Goal: Information Seeking & Learning: Learn about a topic

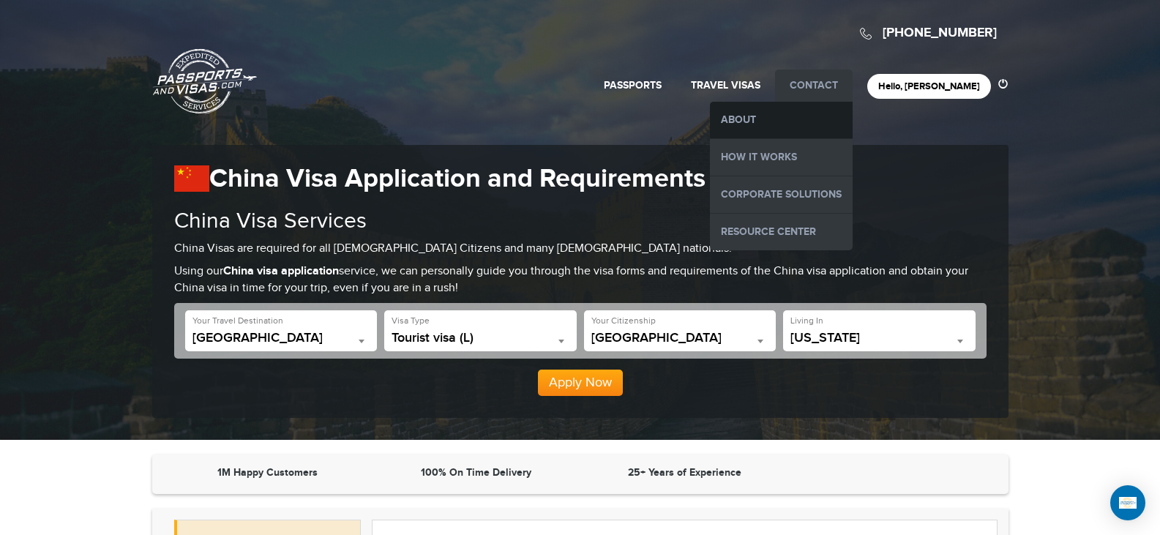
click at [820, 129] on link "About" at bounding box center [781, 120] width 143 height 37
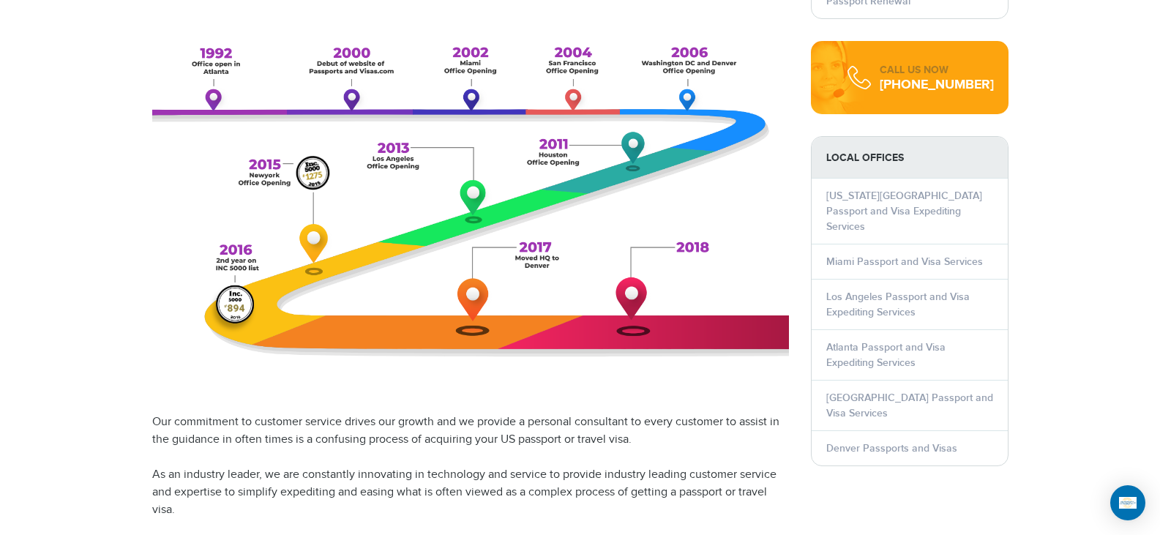
scroll to position [799, 0]
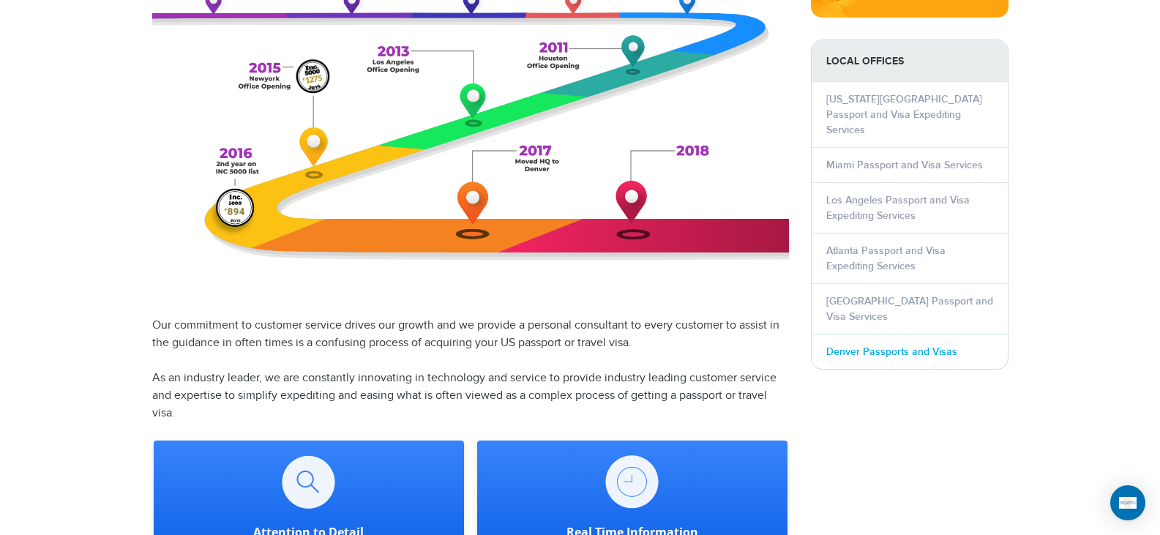
click at [921, 345] on link "Denver Passports and Visas" at bounding box center [891, 351] width 131 height 12
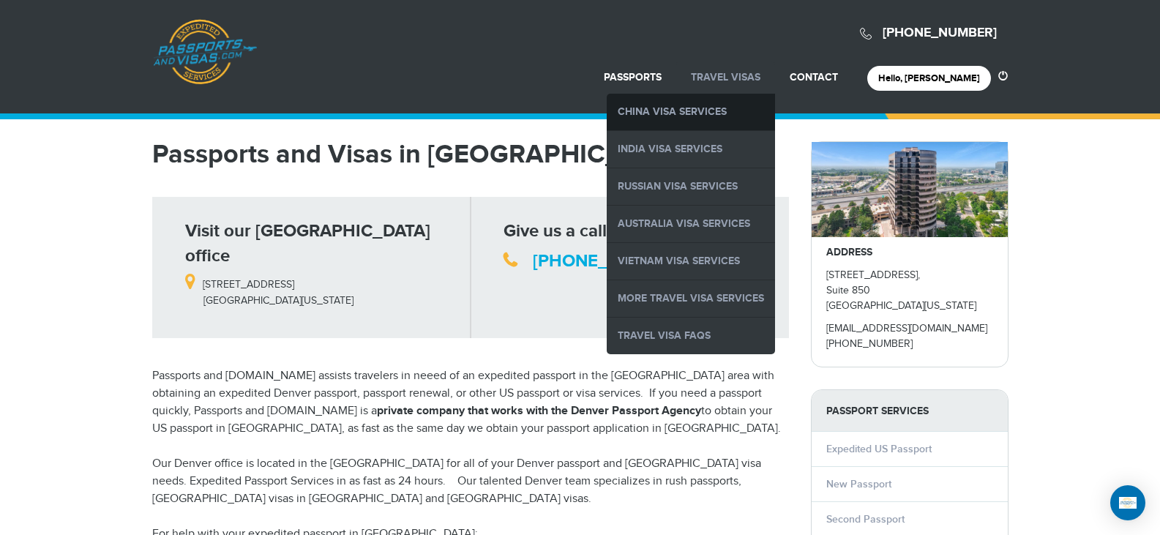
click at [747, 115] on link "China Visa Services" at bounding box center [691, 112] width 168 height 37
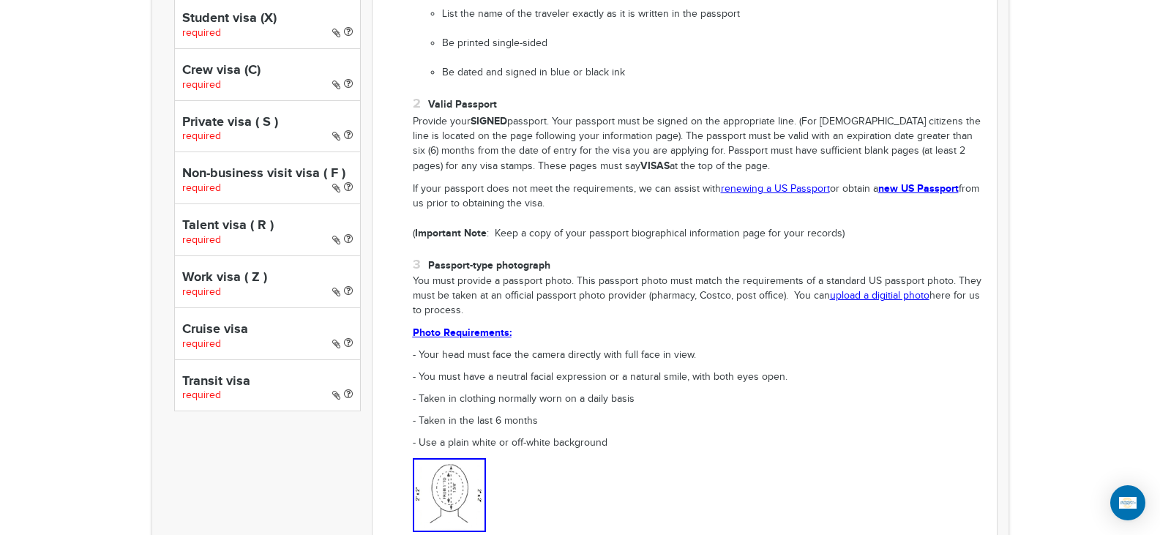
scroll to position [878, 0]
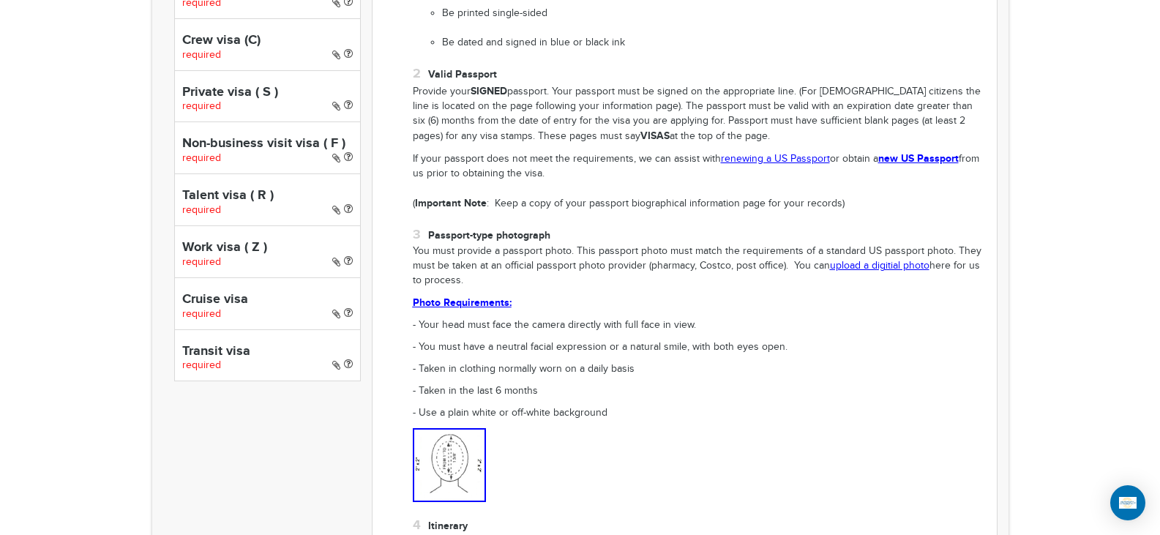
click at [121, 477] on section "1M Happy Customers 100% On Time Delivery 25+ Years of Experience Tourist visa (…" at bounding box center [580, 312] width 1160 height 1472
click at [1064, 353] on section "1M Happy Customers 100% On Time Delivery 25+ Years of Experience Tourist visa (…" at bounding box center [580, 312] width 1160 height 1472
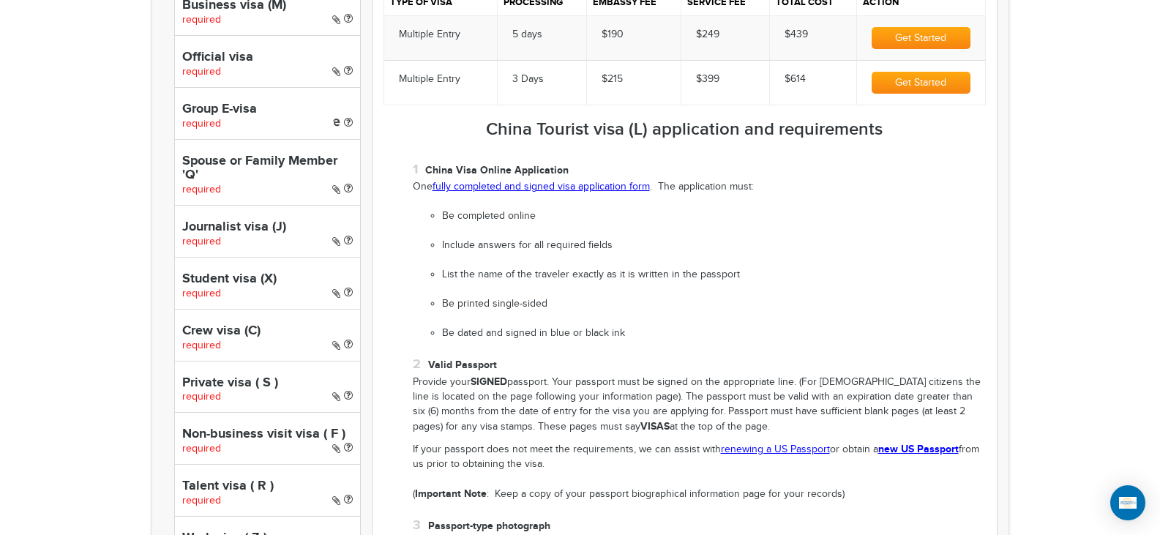
scroll to position [587, 0]
